Goal: Task Accomplishment & Management: Manage account settings

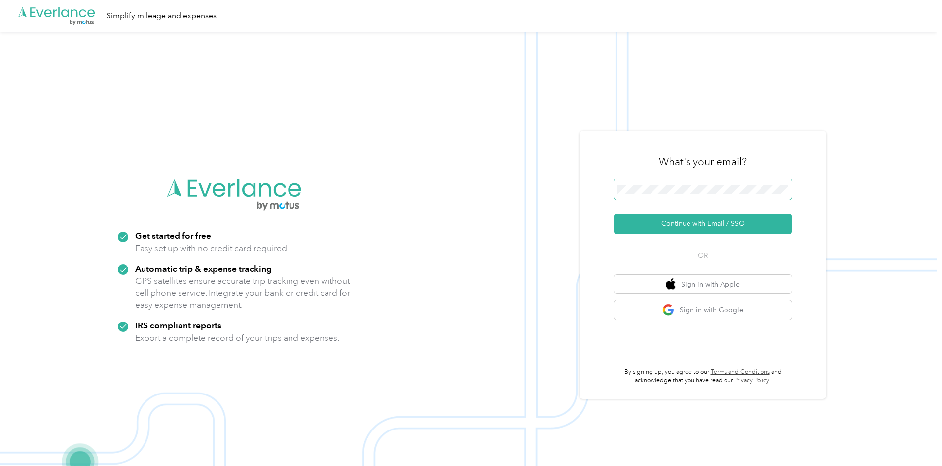
click at [760, 198] on span at bounding box center [703, 189] width 178 height 21
click at [712, 222] on button "Continue with Email / SSO" at bounding box center [703, 224] width 178 height 21
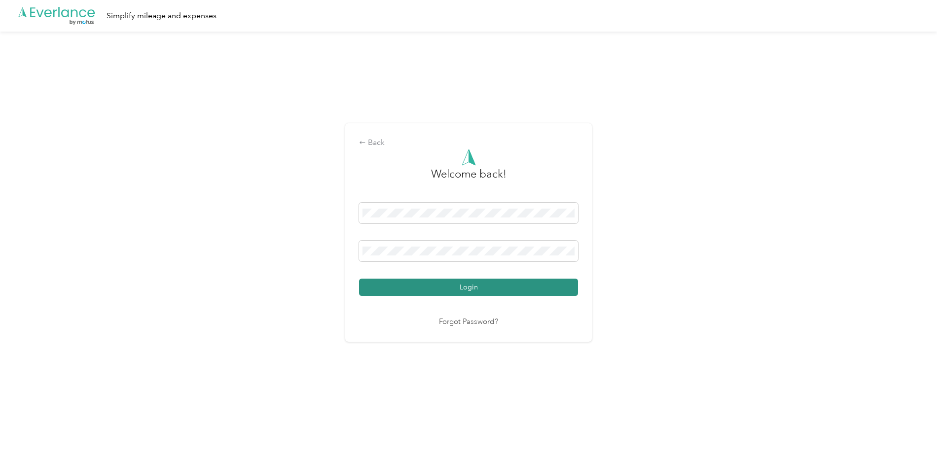
click at [512, 288] on button "Login" at bounding box center [468, 287] width 219 height 17
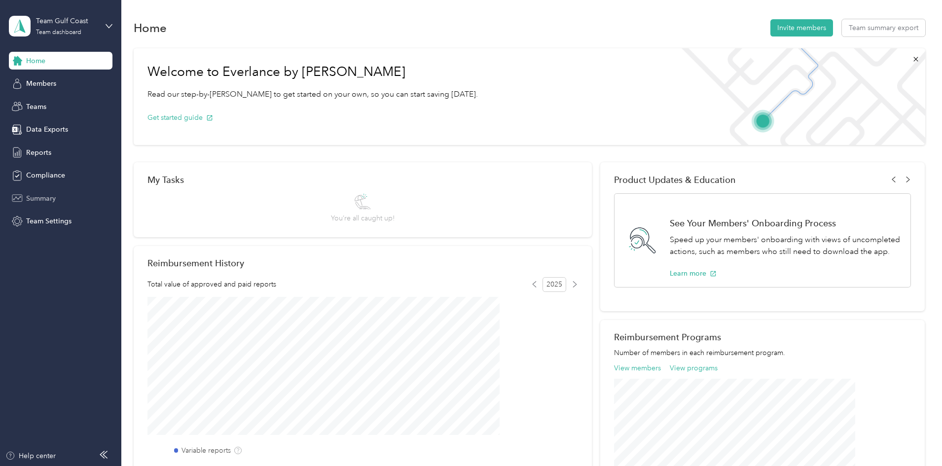
click at [51, 199] on span "Summary" at bounding box center [41, 198] width 30 height 10
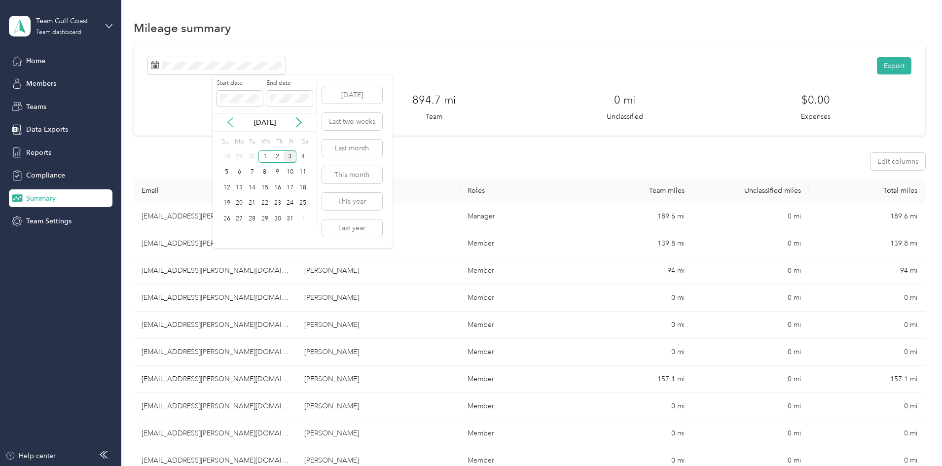
click at [227, 122] on icon at bounding box center [230, 122] width 10 height 10
click at [250, 187] on div "16" at bounding box center [252, 188] width 13 height 12
click at [255, 219] on div "30" at bounding box center [252, 219] width 13 height 12
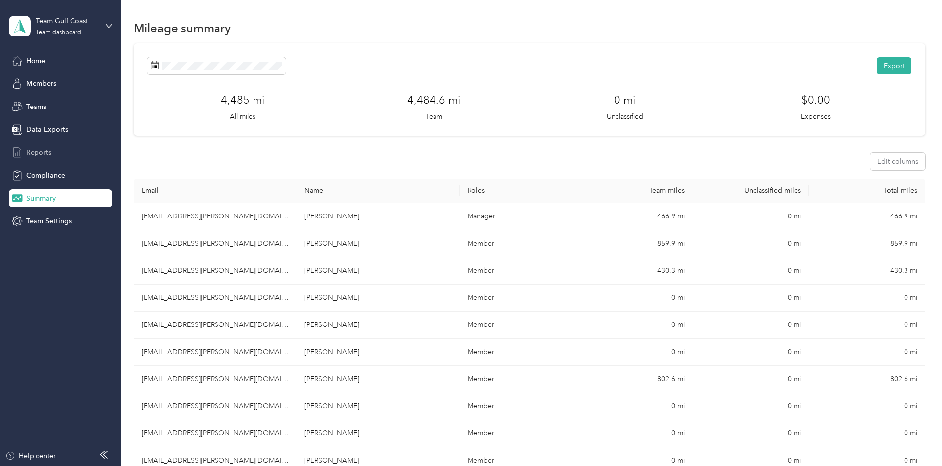
click at [37, 151] on span "Reports" at bounding box center [38, 153] width 25 height 10
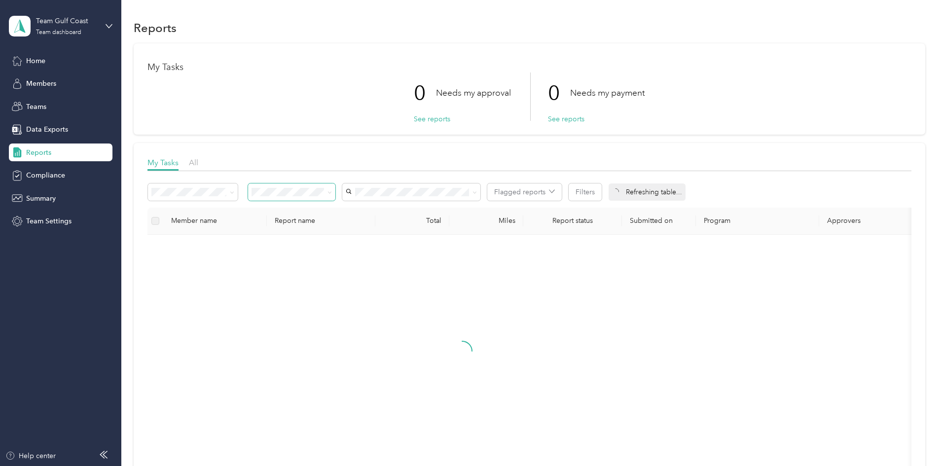
click at [332, 190] on icon at bounding box center [330, 192] width 4 height 4
click at [372, 228] on span "Needs my approval" at bounding box center [352, 227] width 62 height 8
click at [198, 163] on span "All" at bounding box center [193, 162] width 9 height 9
click at [332, 192] on span at bounding box center [328, 192] width 8 height 10
click at [332, 195] on span at bounding box center [330, 192] width 4 height 8
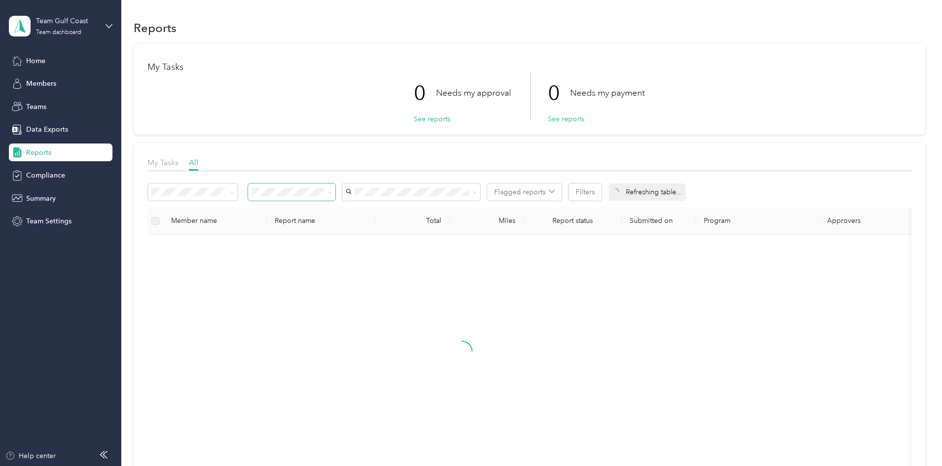
click at [332, 192] on icon at bounding box center [330, 192] width 4 height 4
click at [371, 228] on div "Needs approval" at bounding box center [358, 227] width 74 height 10
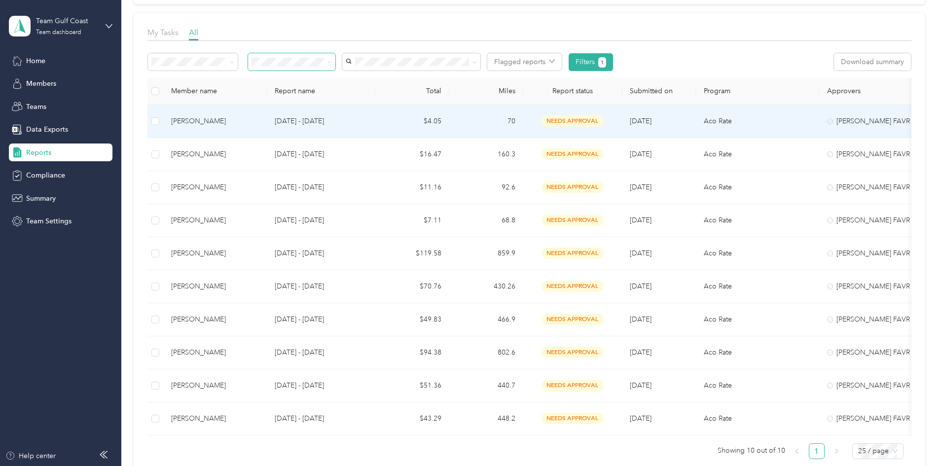
scroll to position [148, 0]
